Goal: Download file/media: Download file/media

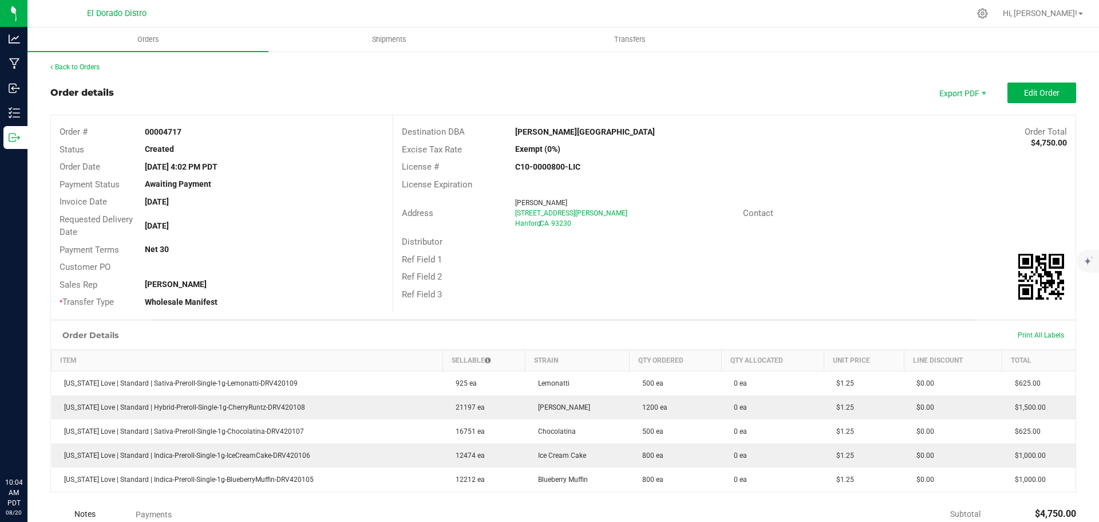
click at [84, 69] on link "Back to Orders" at bounding box center [74, 67] width 49 height 8
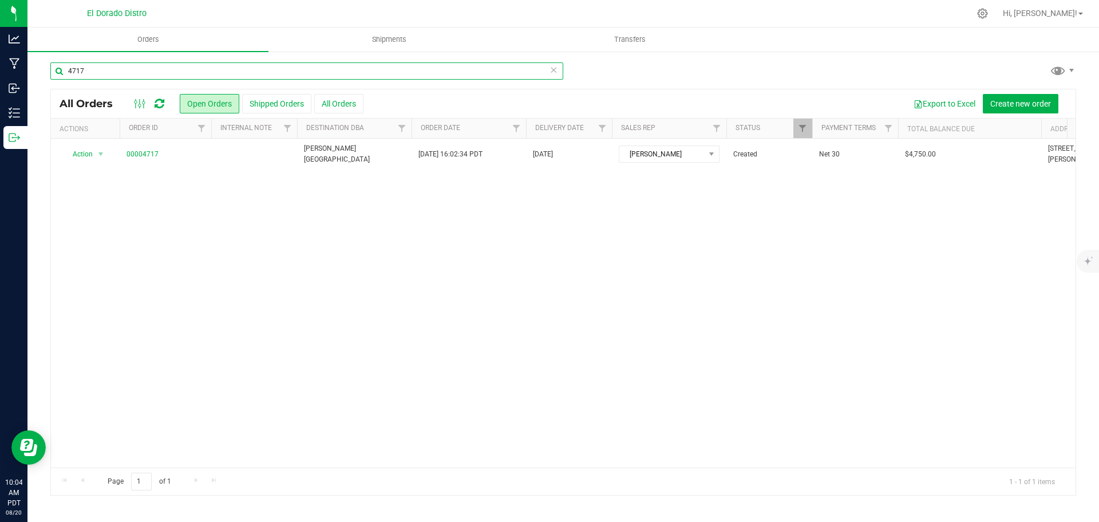
click at [139, 73] on input "4717" at bounding box center [306, 70] width 513 height 17
type input "4723"
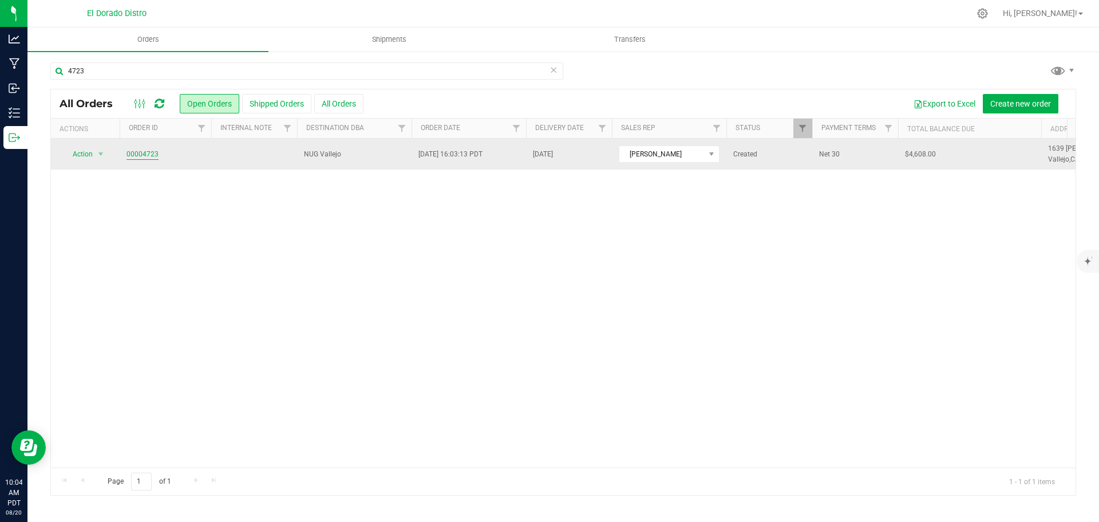
click at [151, 153] on link "00004723" at bounding box center [143, 154] width 32 height 11
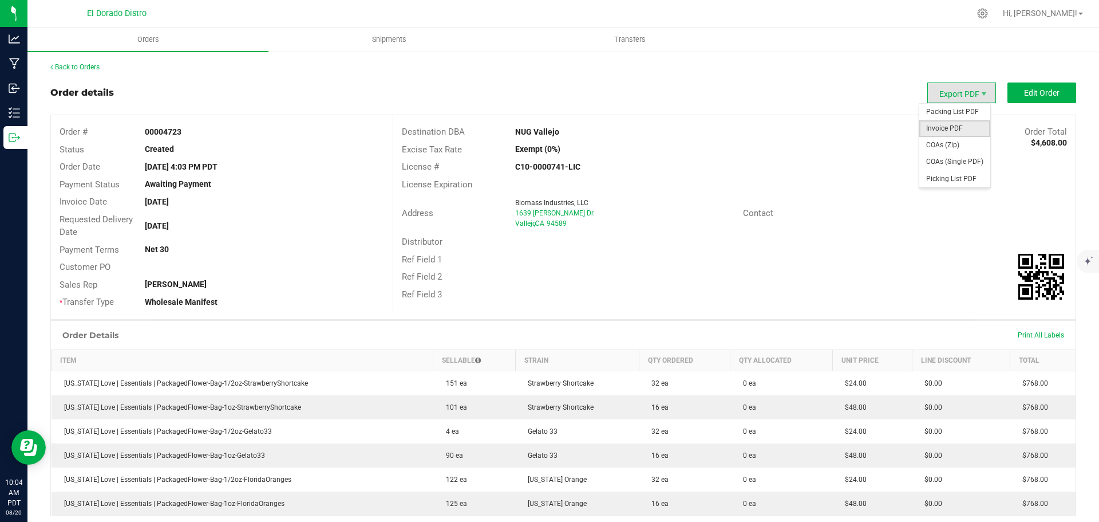
click at [955, 126] on span "Invoice PDF" at bounding box center [955, 128] width 71 height 17
click at [61, 62] on div "Back to Orders" at bounding box center [563, 67] width 1026 height 10
click at [73, 69] on link "Back to Orders" at bounding box center [74, 67] width 49 height 8
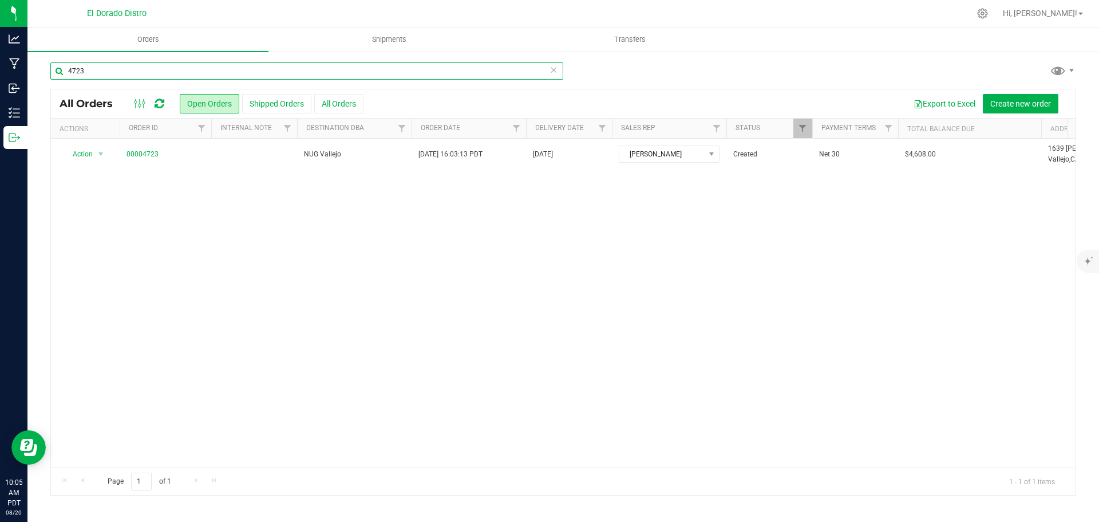
click at [148, 71] on input "4723" at bounding box center [306, 70] width 513 height 17
type input "4724"
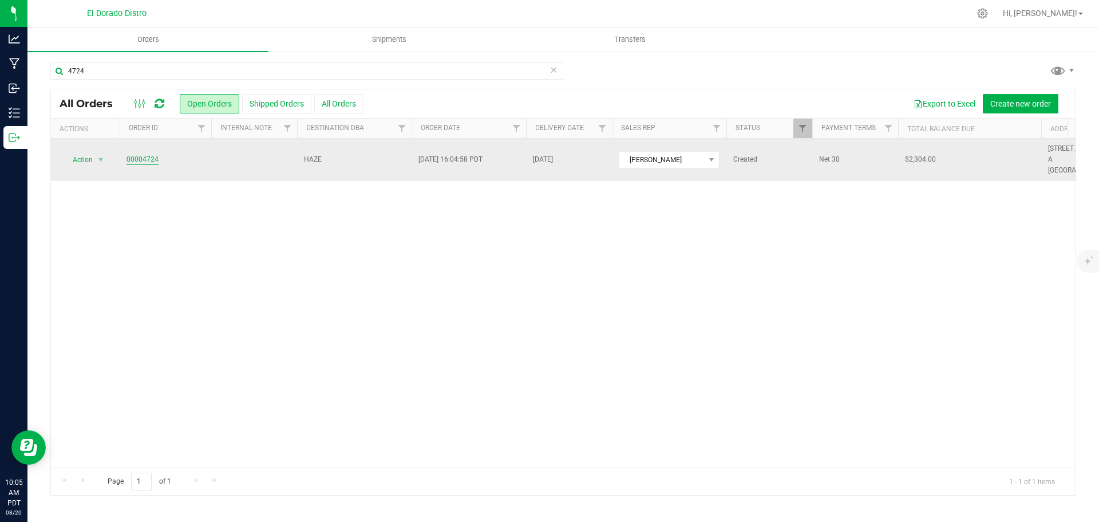
click at [155, 154] on link "00004724" at bounding box center [143, 159] width 32 height 11
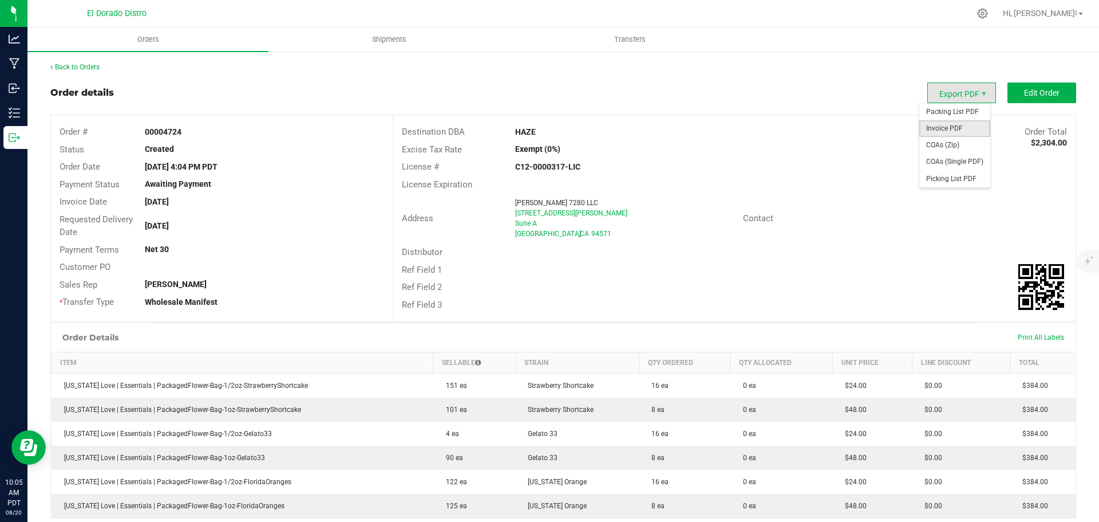
click at [957, 129] on span "Invoice PDF" at bounding box center [955, 128] width 71 height 17
click at [89, 68] on link "Back to Orders" at bounding box center [74, 67] width 49 height 8
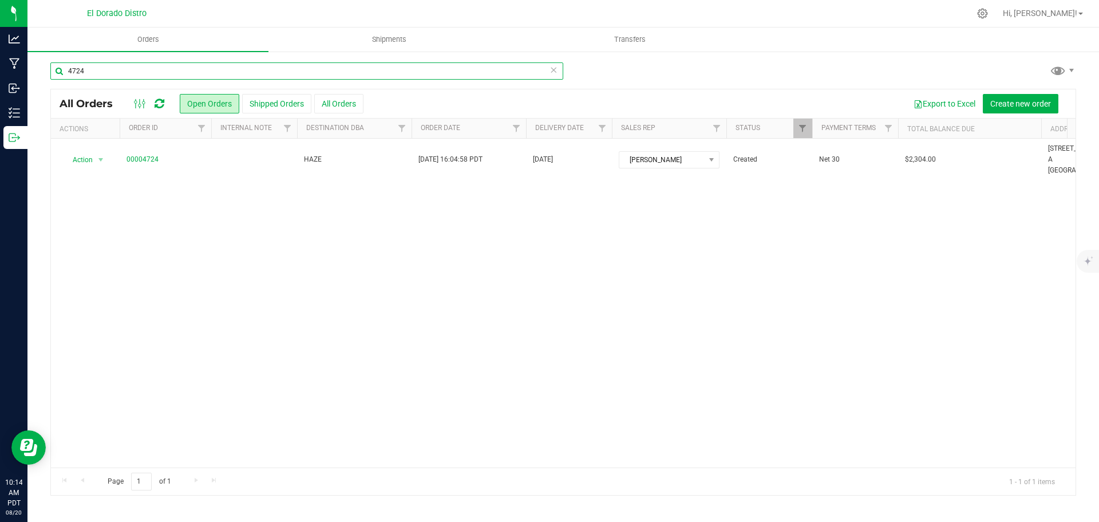
click at [104, 72] on input "4724" at bounding box center [306, 70] width 513 height 17
type input "4723"
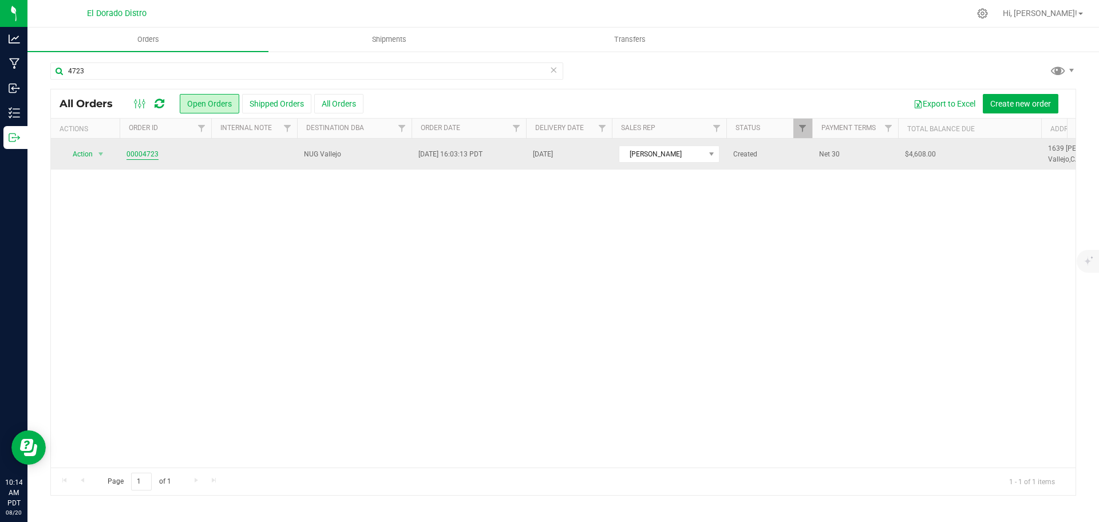
click at [150, 153] on link "00004723" at bounding box center [143, 154] width 32 height 11
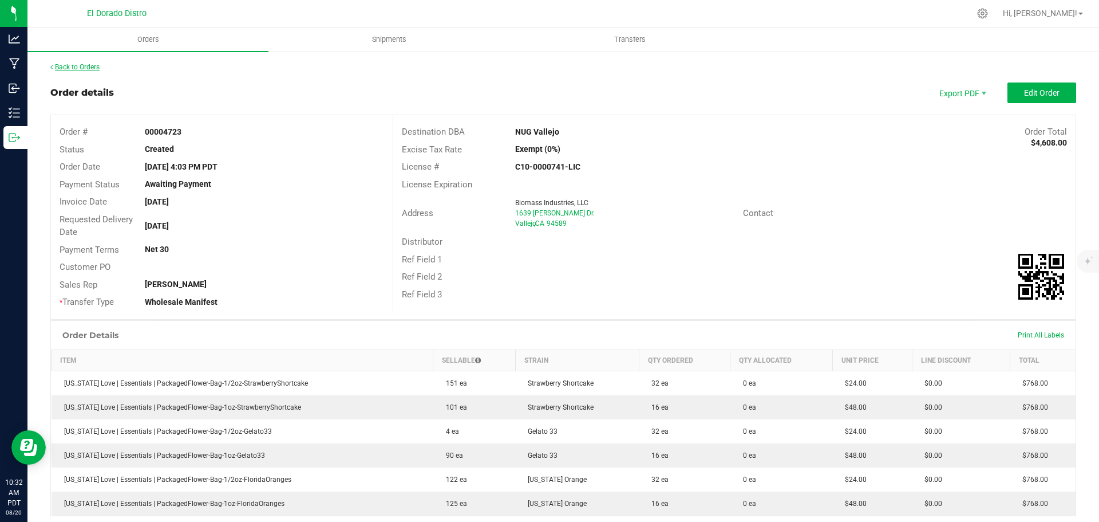
click at [85, 70] on link "Back to Orders" at bounding box center [74, 67] width 49 height 8
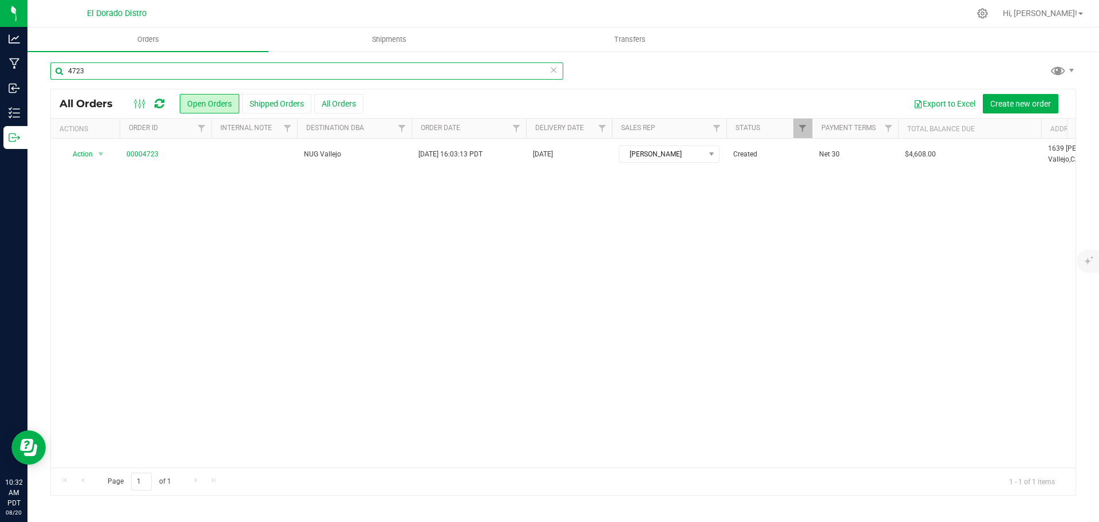
click at [111, 73] on input "4723" at bounding box center [306, 70] width 513 height 17
click at [135, 68] on input "4723" at bounding box center [306, 70] width 513 height 17
type input "4719"
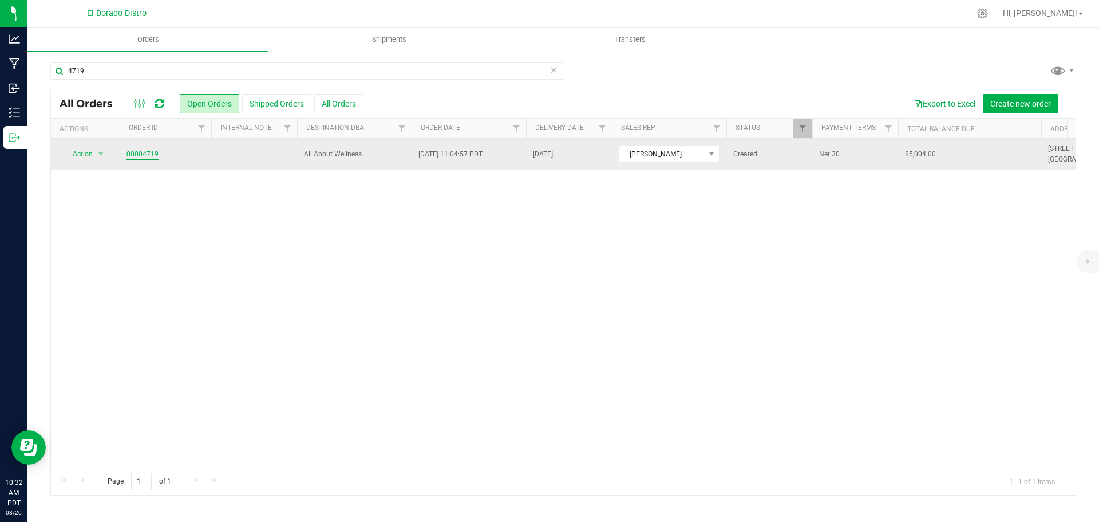
click at [144, 151] on link "00004719" at bounding box center [143, 154] width 32 height 11
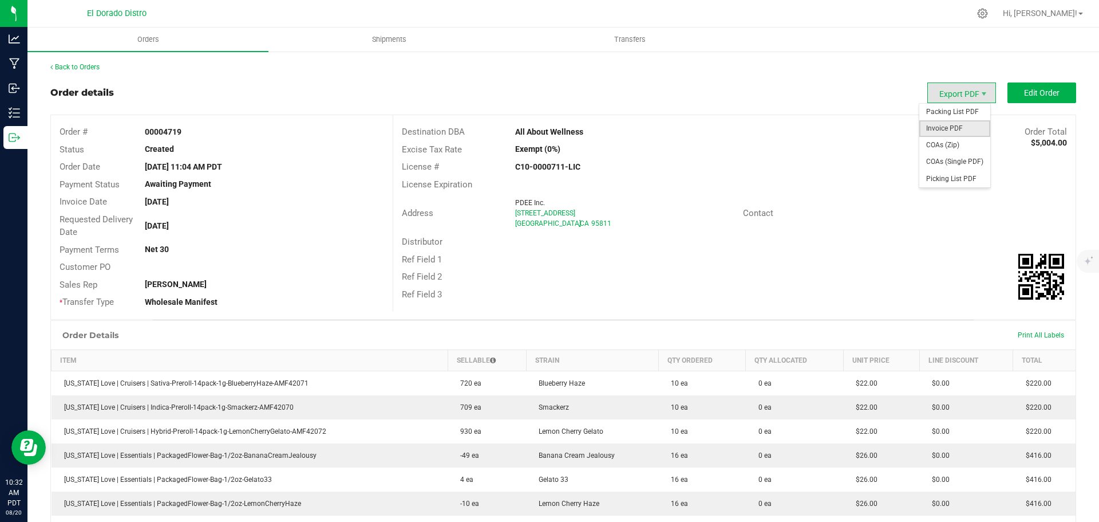
click at [948, 131] on span "Invoice PDF" at bounding box center [955, 128] width 71 height 17
click at [90, 66] on link "Back to Orders" at bounding box center [74, 67] width 49 height 8
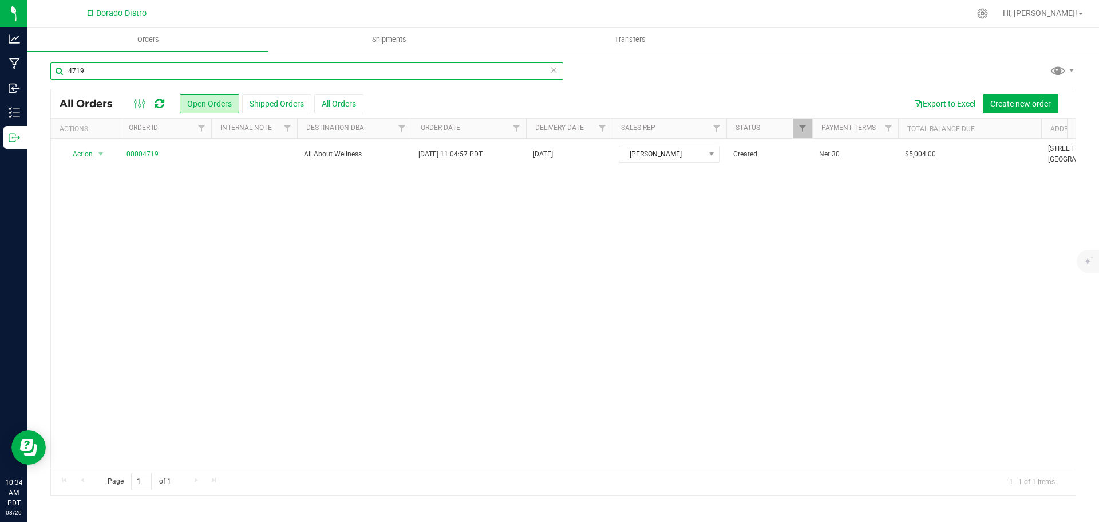
click at [155, 75] on input "4719" at bounding box center [306, 70] width 513 height 17
type input "4720"
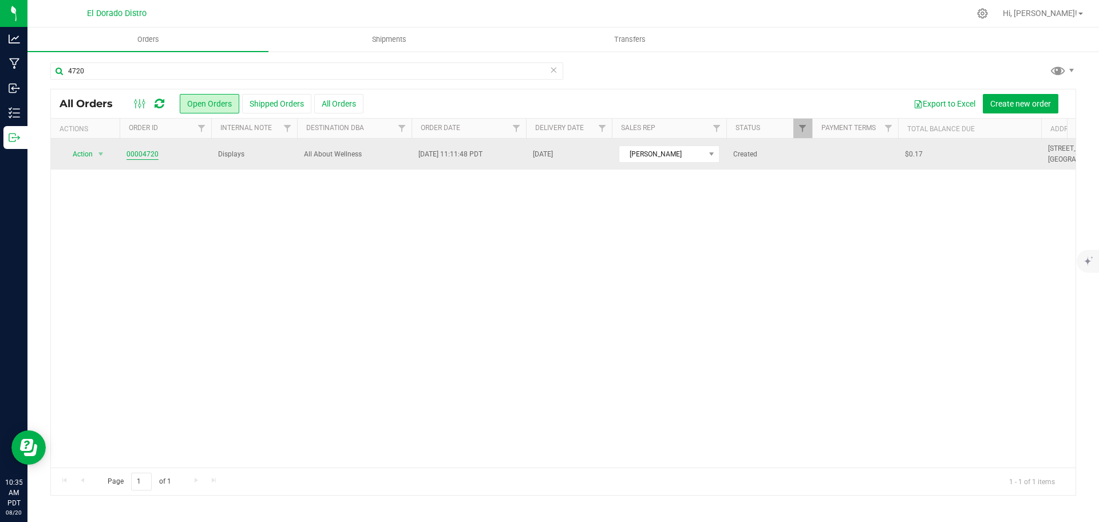
click at [145, 153] on link "00004720" at bounding box center [143, 154] width 32 height 11
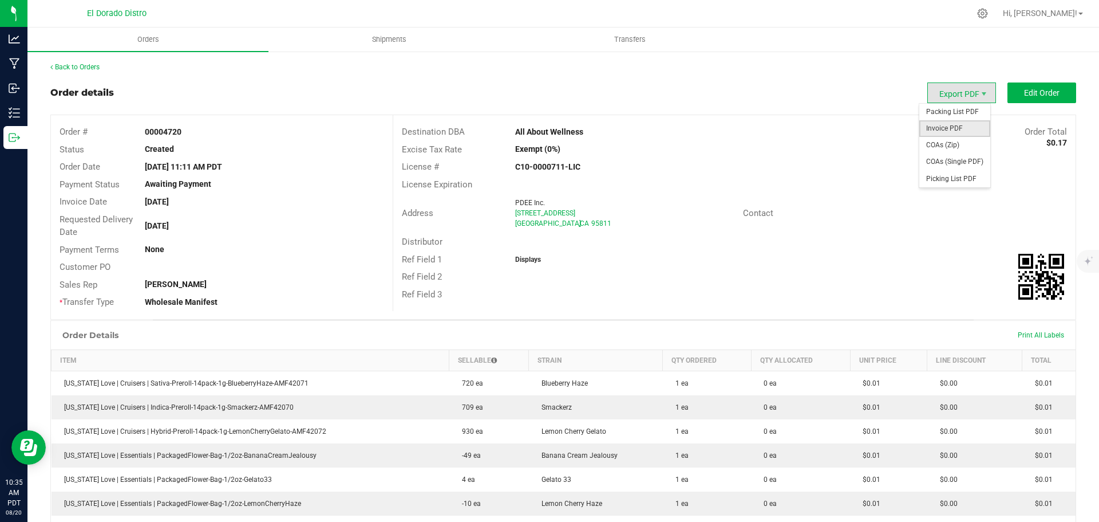
click at [953, 126] on span "Invoice PDF" at bounding box center [955, 128] width 71 height 17
click at [77, 65] on link "Back to Orders" at bounding box center [74, 67] width 49 height 8
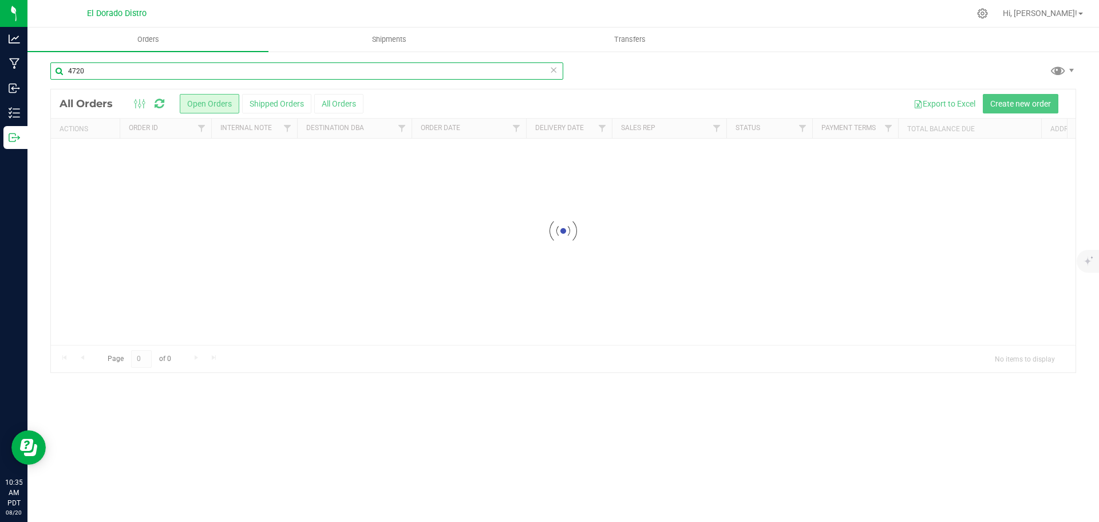
click at [123, 68] on input "4720" at bounding box center [306, 70] width 513 height 17
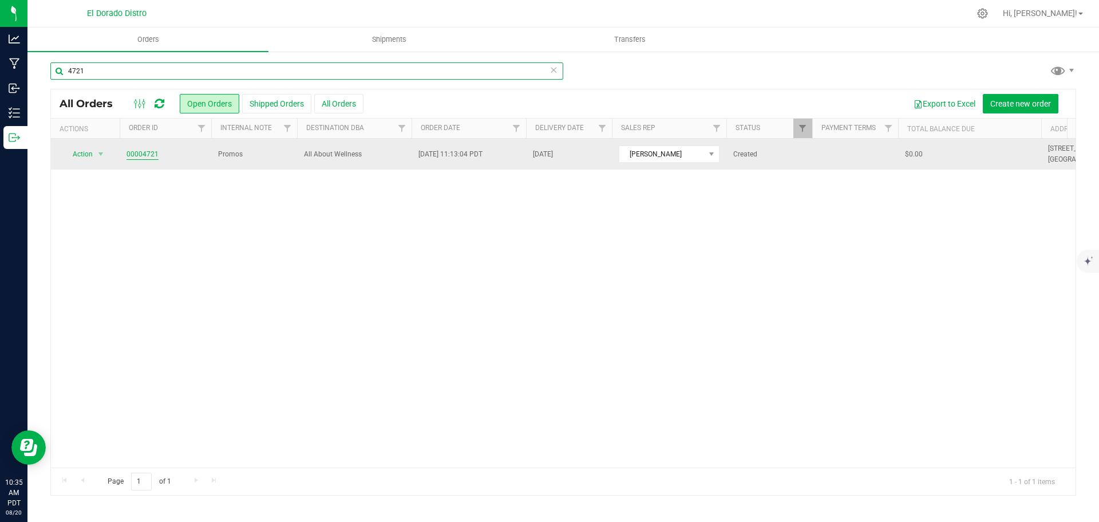
type input "4721"
click at [148, 152] on link "00004721" at bounding box center [143, 154] width 32 height 11
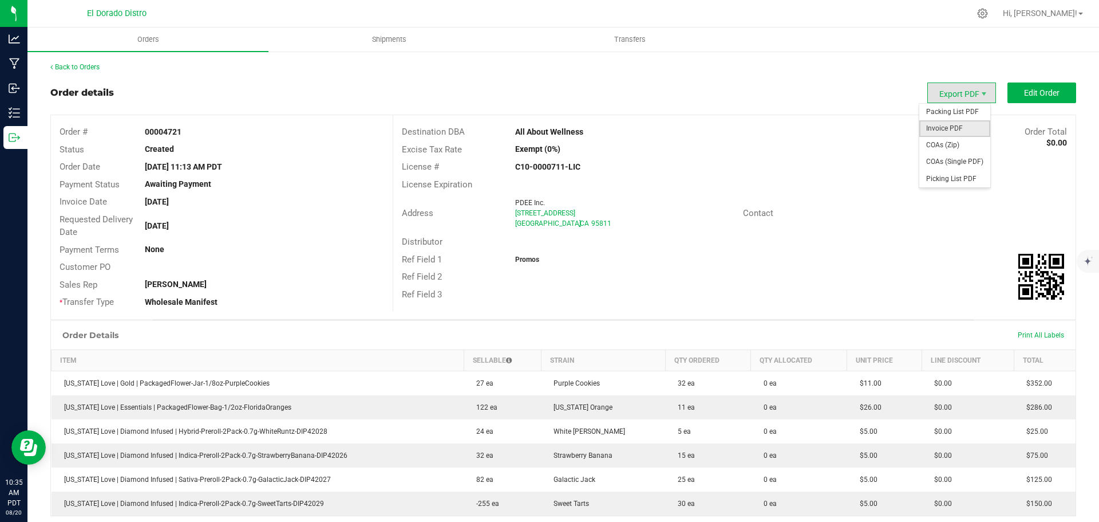
click at [955, 128] on span "Invoice PDF" at bounding box center [955, 128] width 71 height 17
